Goal: Information Seeking & Learning: Understand process/instructions

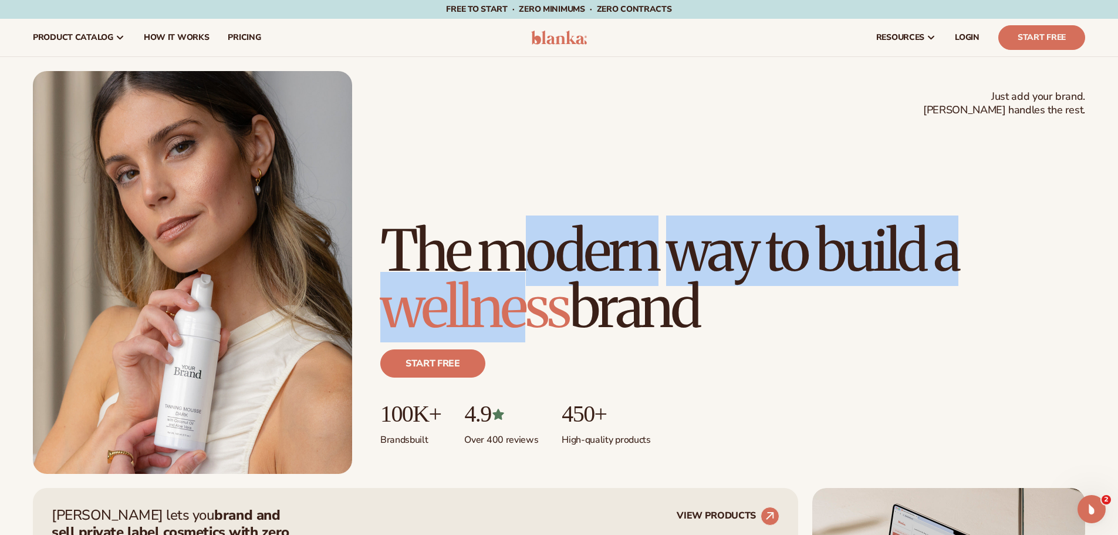
drag, startPoint x: 525, startPoint y: 194, endPoint x: 527, endPoint y: 289, distance: 95.1
click at [527, 289] on h1 "The modern way to build a wellness brand" at bounding box center [732, 279] width 705 height 113
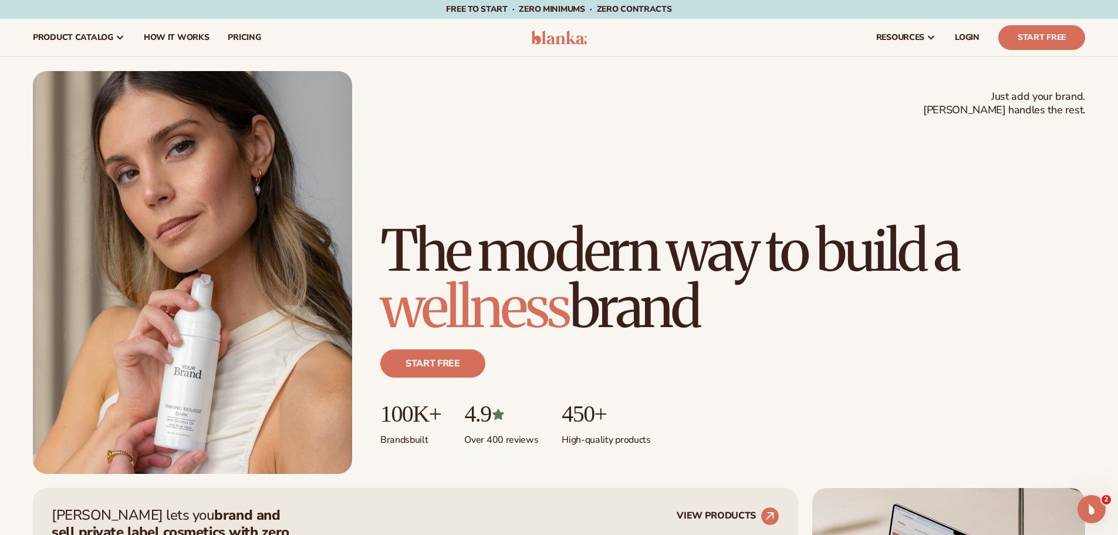
click at [618, 285] on h1 "The modern way to build a wellness brand" at bounding box center [732, 279] width 705 height 113
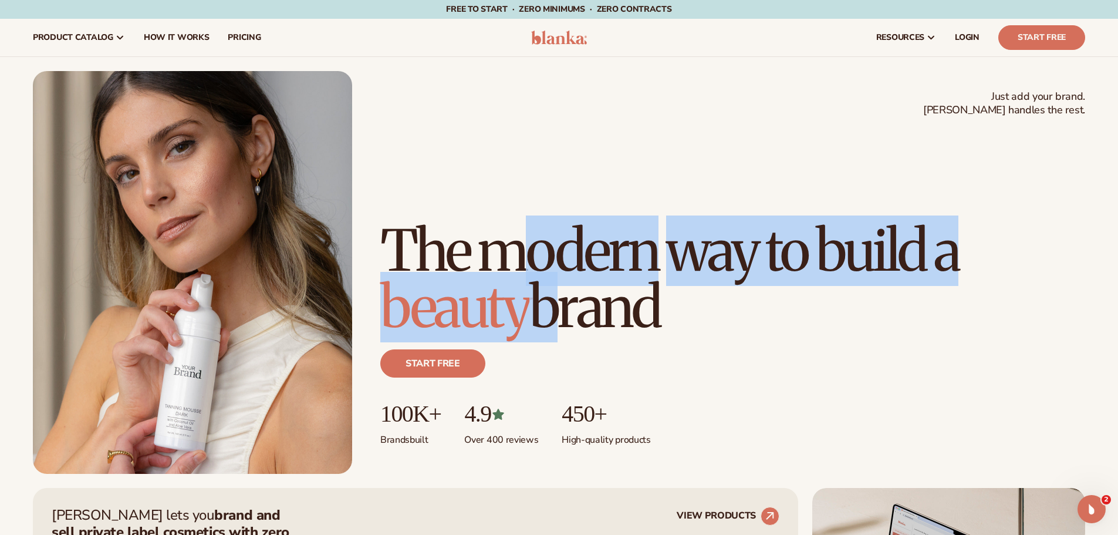
drag, startPoint x: 538, startPoint y: 203, endPoint x: 587, endPoint y: 331, distance: 136.8
click at [543, 298] on h1 "The modern way to build a beauty brand" at bounding box center [732, 279] width 705 height 113
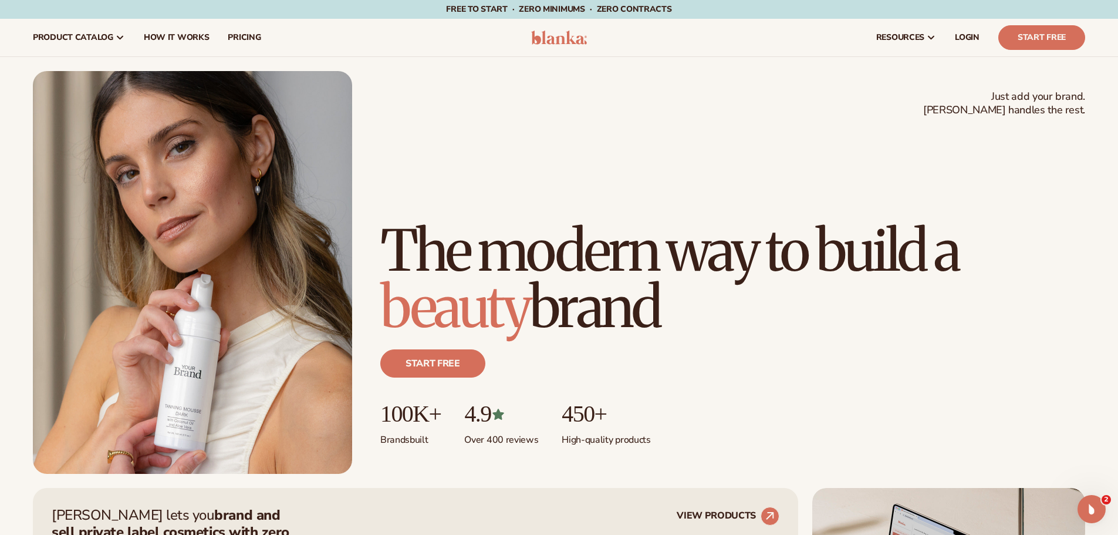
click at [593, 334] on h1 "The modern way to build a beauty brand" at bounding box center [732, 279] width 705 height 113
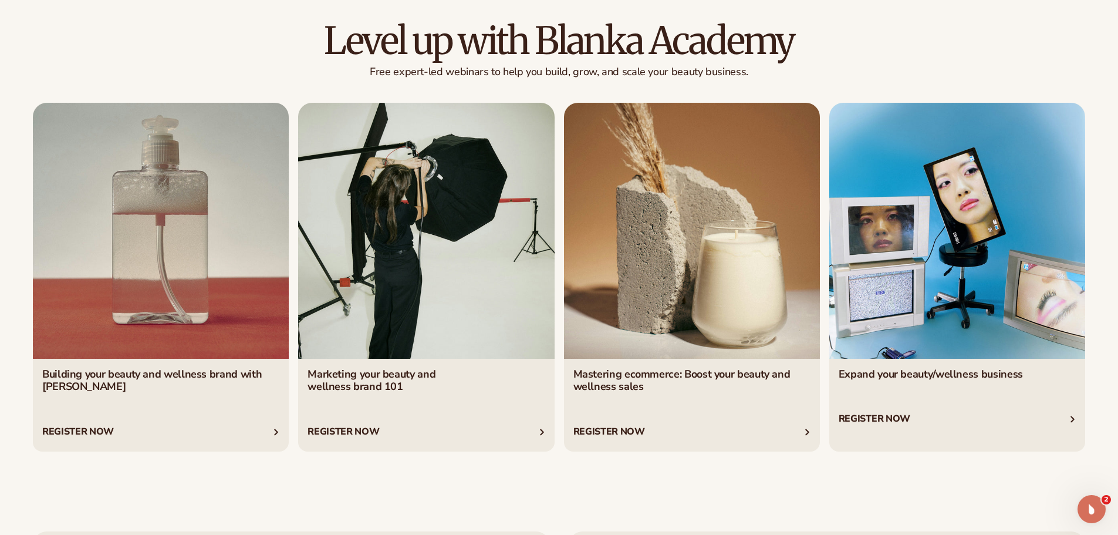
scroll to position [5369, 0]
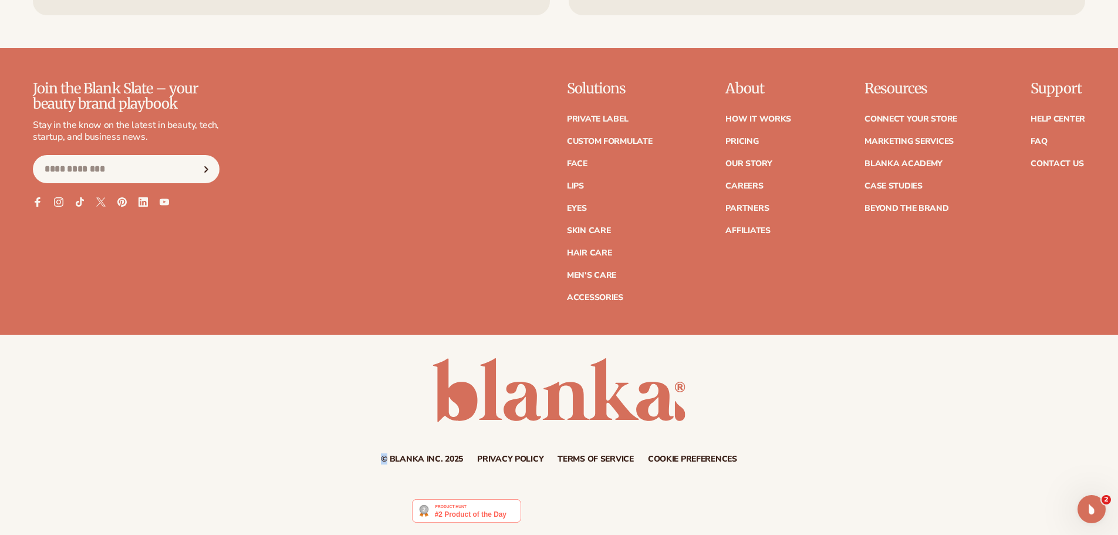
drag, startPoint x: 387, startPoint y: 457, endPoint x: 375, endPoint y: 456, distance: 11.8
click at [375, 456] on div "© Blanka Inc. 2025 Privacy policy Terms of service Contact information Cookie p…" at bounding box center [559, 459] width 1053 height 8
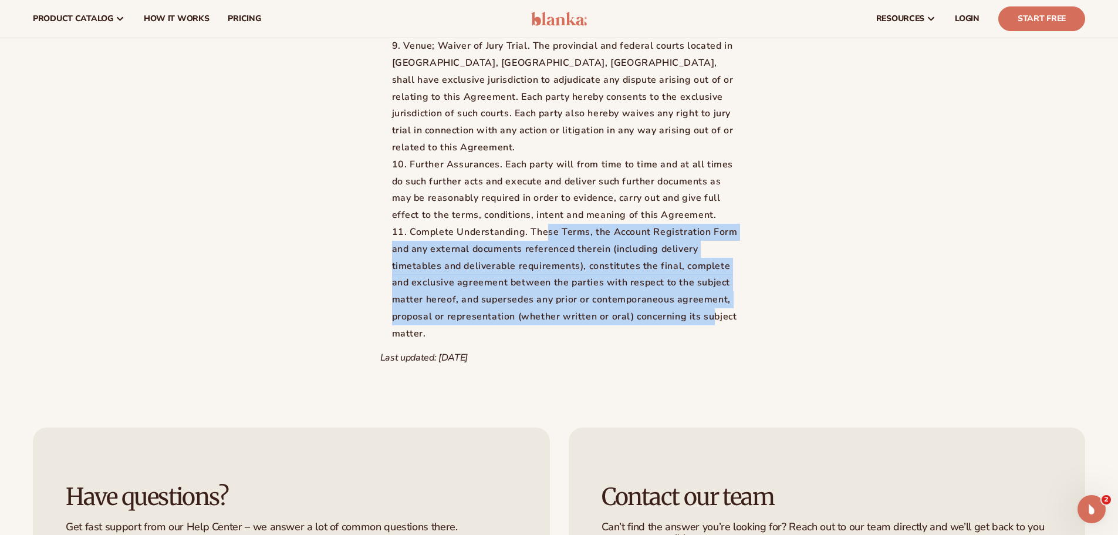
drag, startPoint x: 557, startPoint y: 360, endPoint x: 552, endPoint y: 463, distance: 102.8
click at [552, 342] on li "Complete Understanding. These Terms, the Account Registration Form and any exte…" at bounding box center [565, 283] width 346 height 119
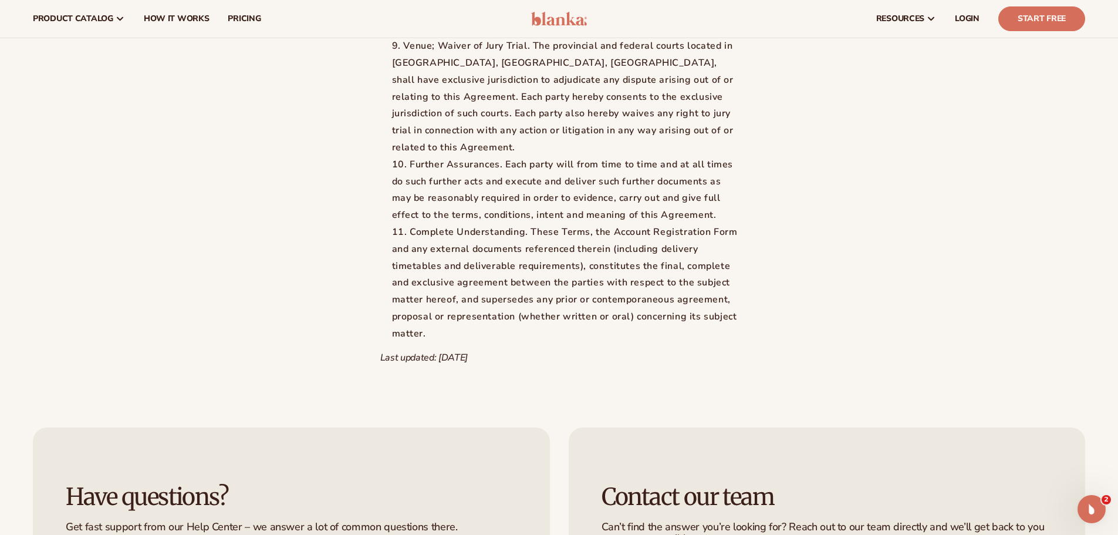
drag, startPoint x: 616, startPoint y: 462, endPoint x: 627, endPoint y: 446, distance: 19.9
click at [616, 342] on li "Complete Understanding. These Terms, the Account Registration Form and any exte…" at bounding box center [565, 283] width 346 height 119
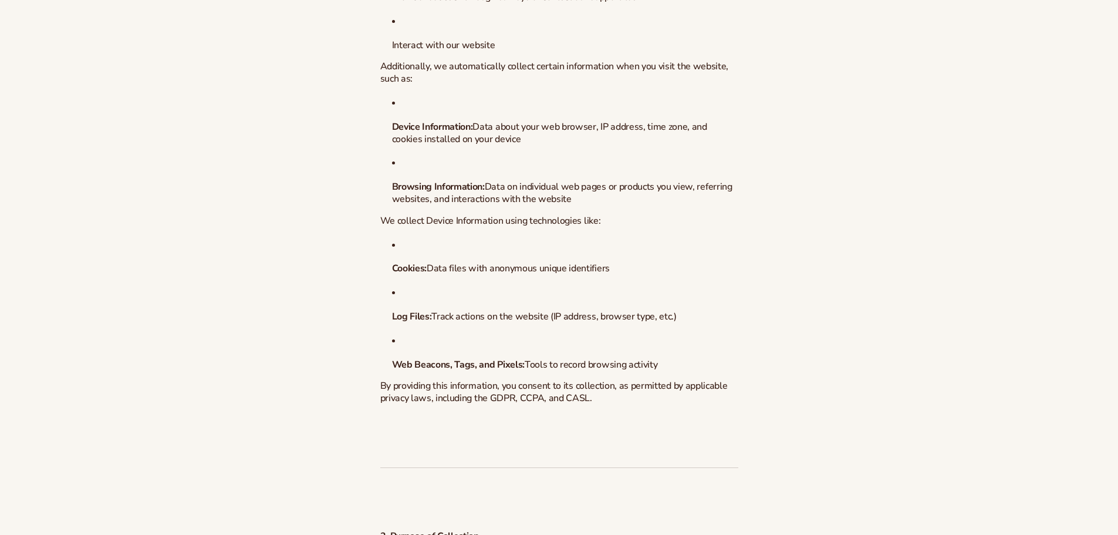
scroll to position [881, 0]
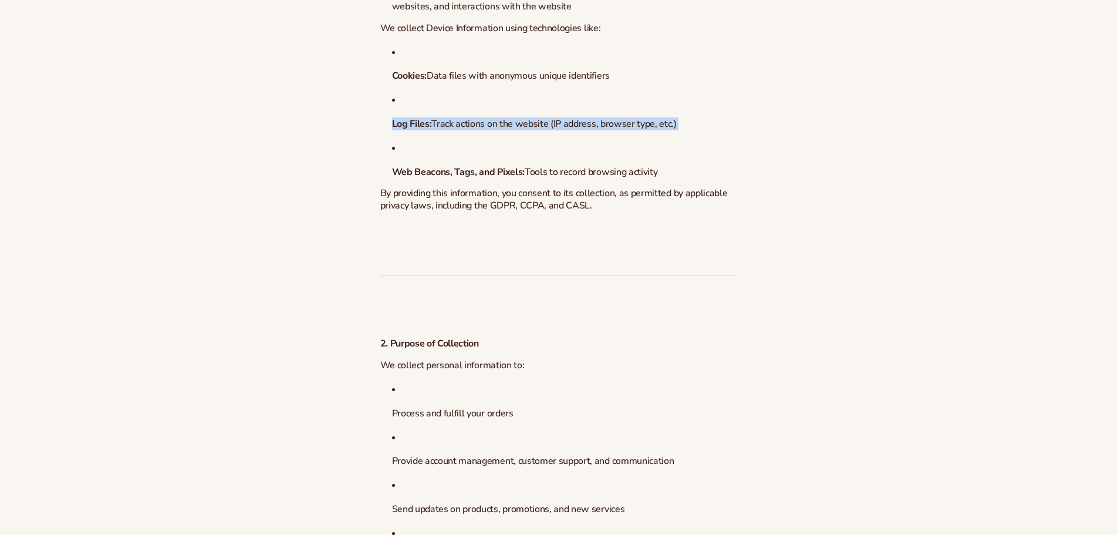
drag, startPoint x: 398, startPoint y: 122, endPoint x: 493, endPoint y: 153, distance: 100.1
click at [426, 150] on ul "Cookies : Data files with anonymous unique identifiers Log Files : Track action…" at bounding box center [559, 111] width 358 height 134
click at [506, 154] on li "Web Beacons, Tags, and Pixels : Tools to record browsing activity" at bounding box center [565, 159] width 346 height 39
click at [394, 160] on ul "Cookies : Data files with anonymous unique identifiers Log Files : Track action…" at bounding box center [559, 111] width 358 height 134
drag, startPoint x: 406, startPoint y: 151, endPoint x: 390, endPoint y: 114, distance: 39.7
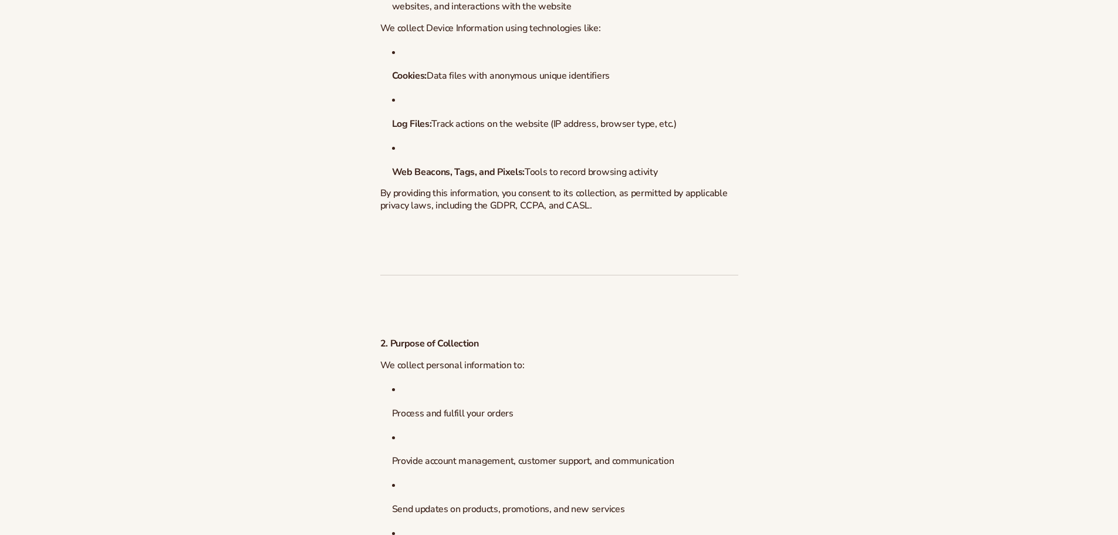
click at [390, 116] on ul "Cookies : Data files with anonymous unique identifiers Log Files : Track action…" at bounding box center [559, 111] width 358 height 134
click at [490, 133] on ul "Cookies : Data files with anonymous unique identifiers Log Files : Track action…" at bounding box center [559, 111] width 358 height 134
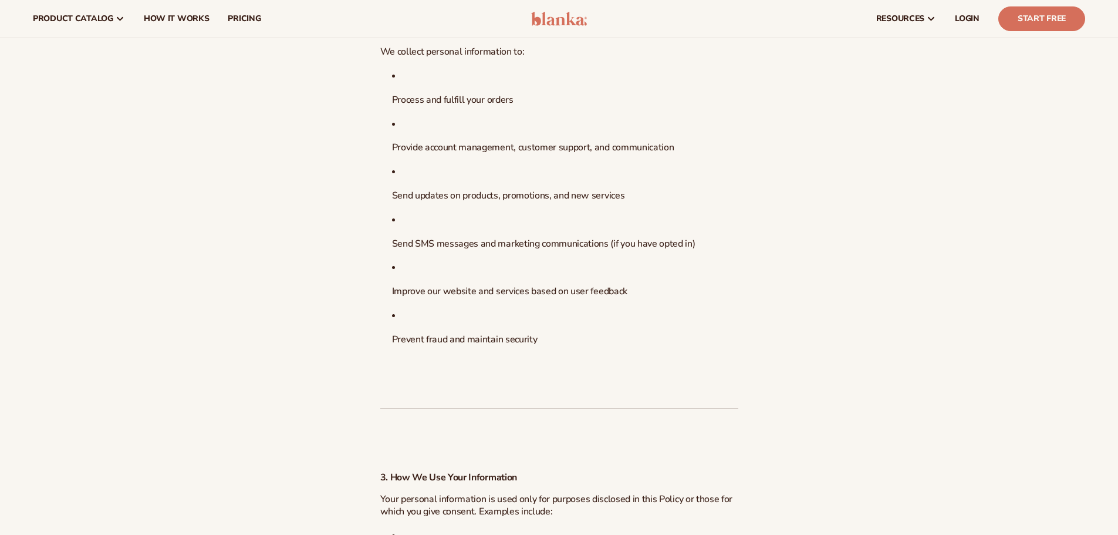
scroll to position [1057, 0]
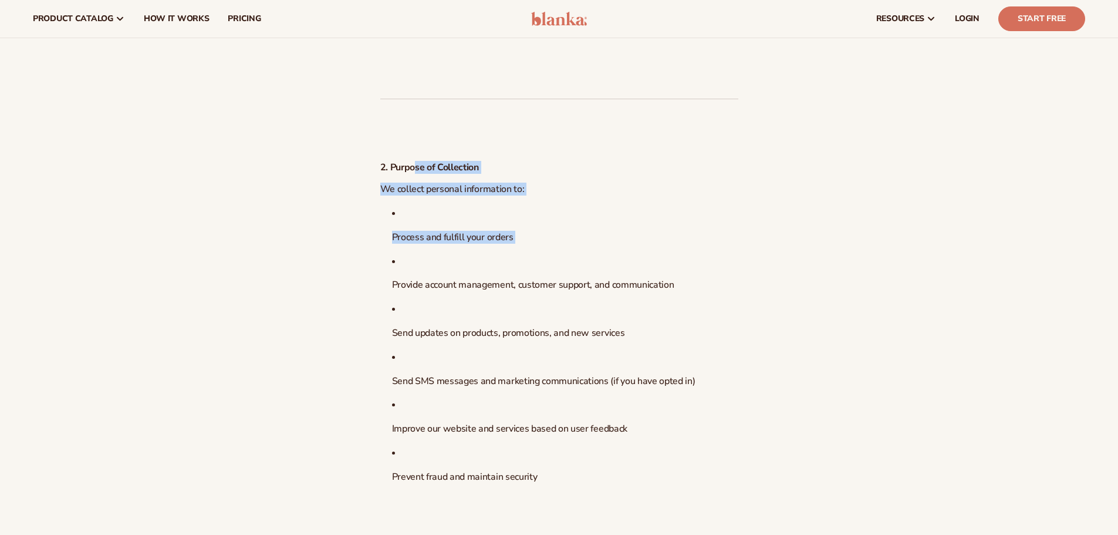
drag, startPoint x: 421, startPoint y: 164, endPoint x: 474, endPoint y: 262, distance: 110.9
click at [625, 274] on li "Provide account management, customer support, and communication" at bounding box center [565, 272] width 346 height 39
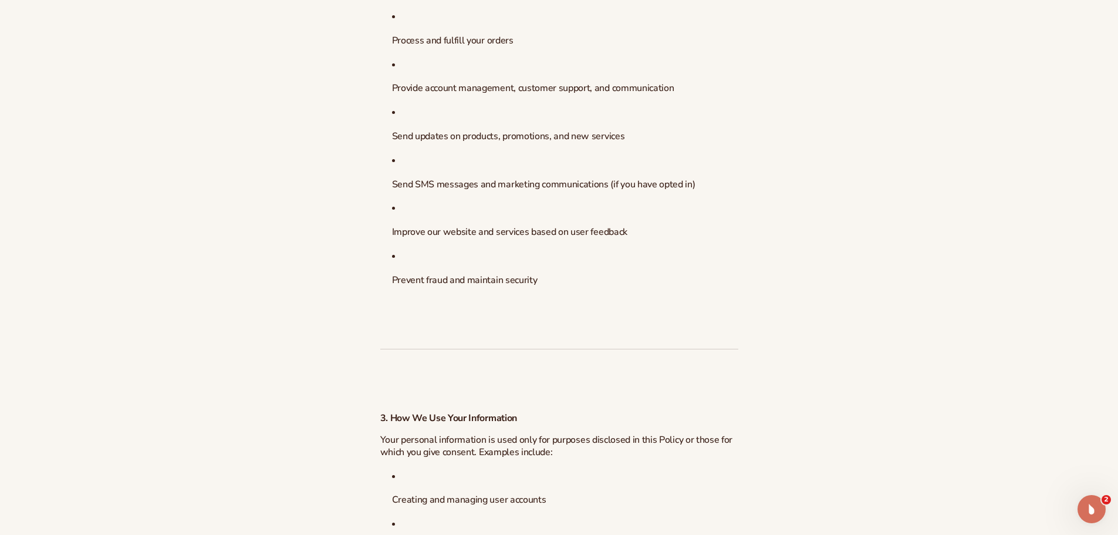
scroll to position [1468, 0]
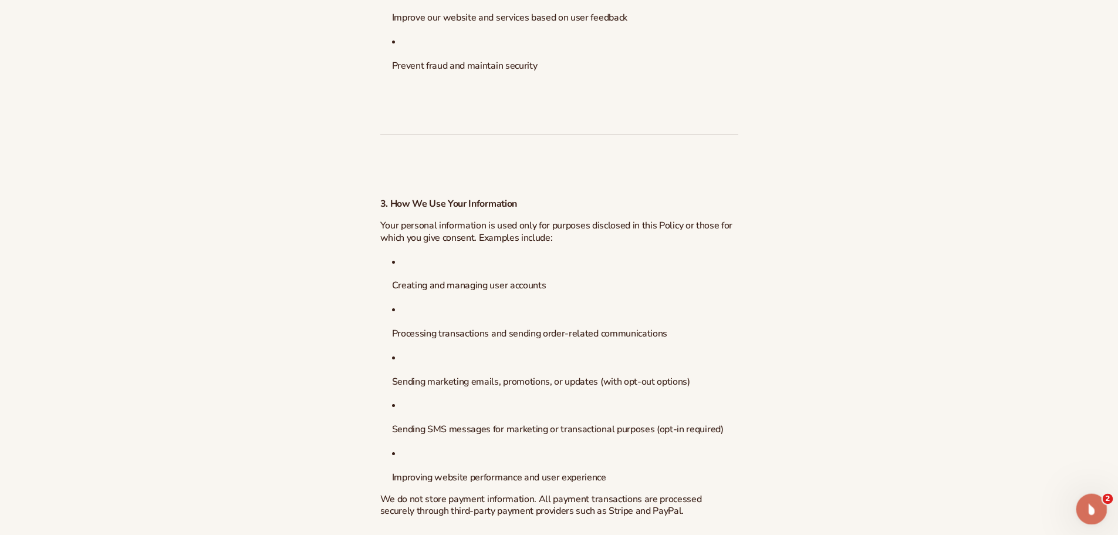
click at [1087, 501] on icon "Open Intercom Messenger" at bounding box center [1090, 507] width 19 height 19
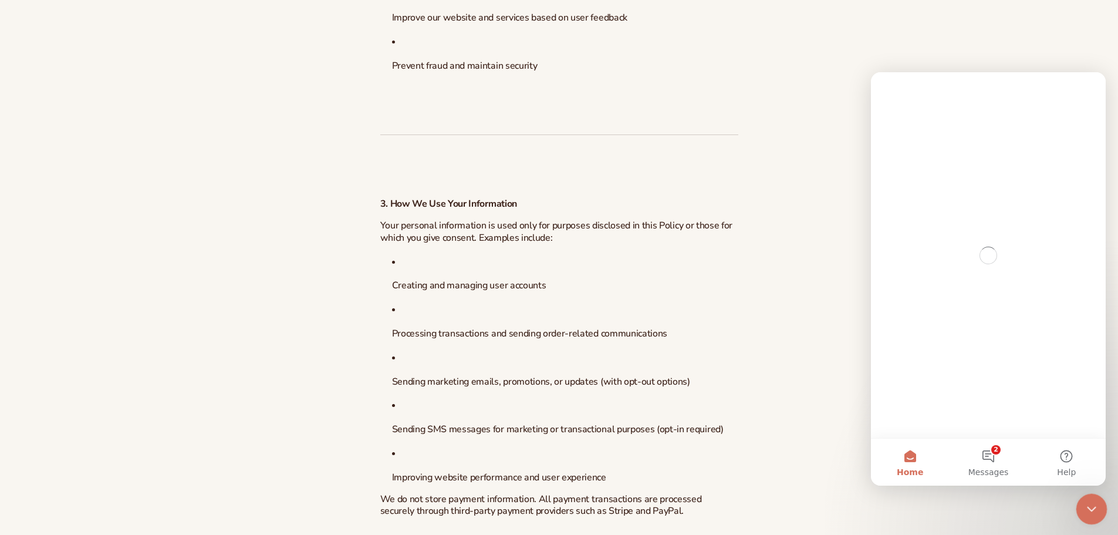
scroll to position [0, 0]
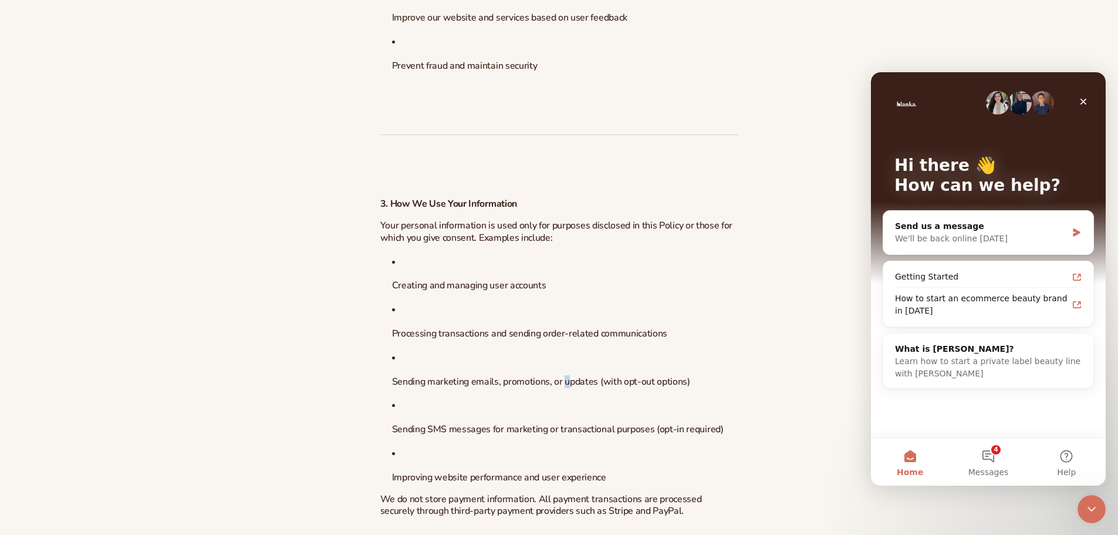
click at [574, 378] on span "Sending marketing emails, promotions, or updates (with opt-out options)" at bounding box center [541, 381] width 298 height 13
click at [1086, 100] on icon "Close" at bounding box center [1084, 102] width 6 height 6
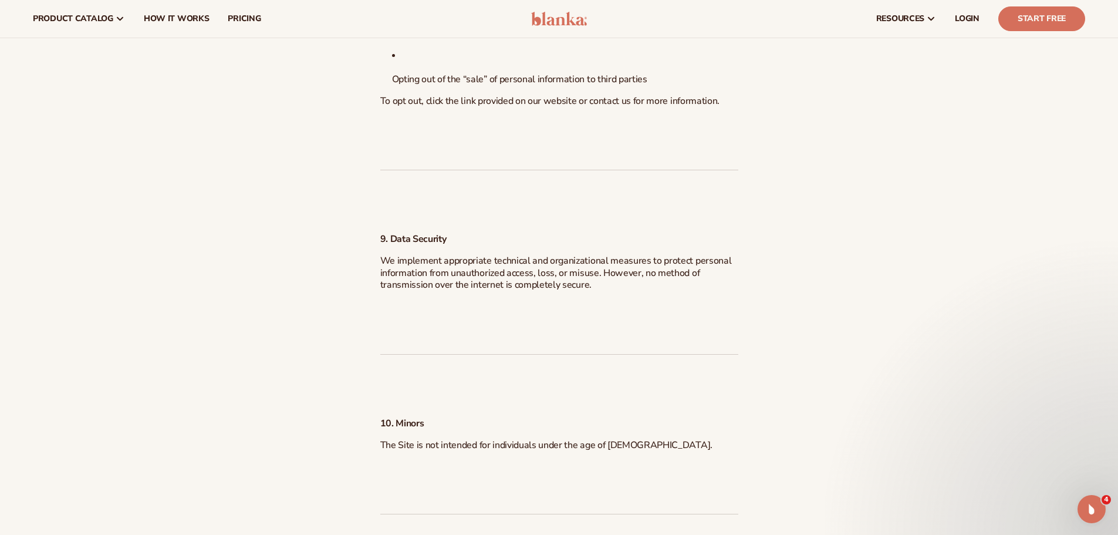
scroll to position [3112, 0]
